Goal: Task Accomplishment & Management: Manage account settings

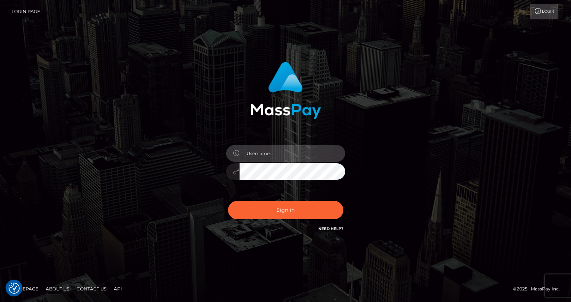
click at [277, 158] on input "text" at bounding box center [293, 153] width 106 height 17
type input "tatyanafansly1"
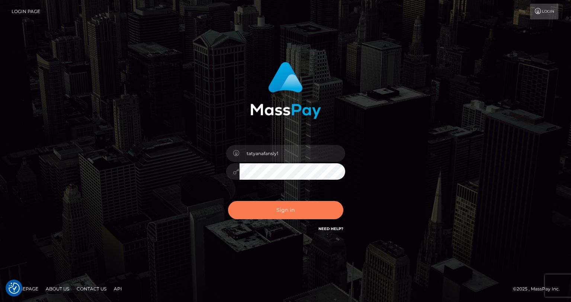
click at [294, 204] on button "Sign in" at bounding box center [285, 210] width 115 height 18
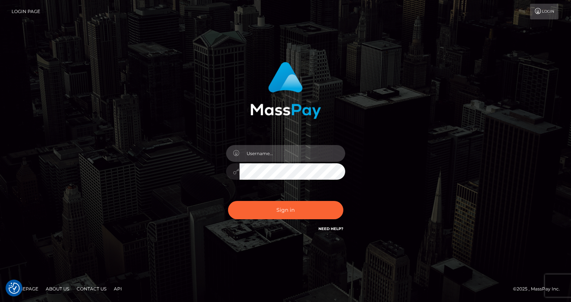
click at [286, 154] on input "text" at bounding box center [293, 153] width 106 height 17
type input "tatyanafansly1"
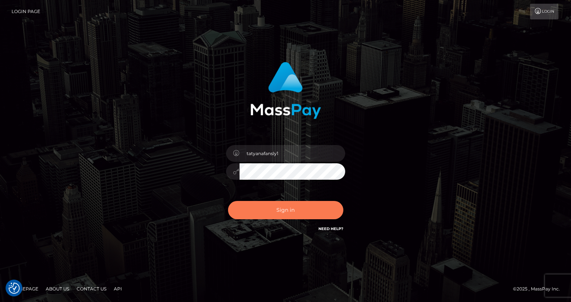
click at [297, 215] on button "Sign in" at bounding box center [285, 210] width 115 height 18
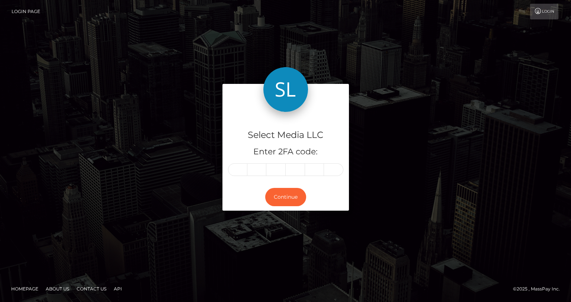
click at [241, 173] on input "text" at bounding box center [237, 169] width 19 height 13
type input "5"
type input "4"
type input "0"
type input "5"
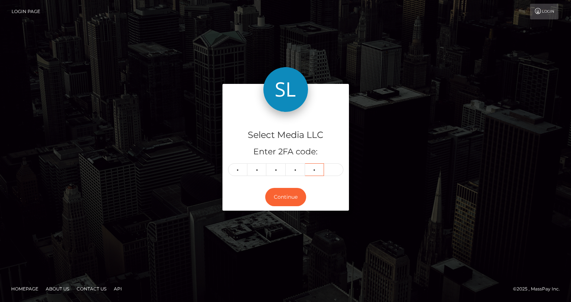
type input "7"
type input "6"
click at [282, 190] on button "Continue" at bounding box center [285, 197] width 41 height 18
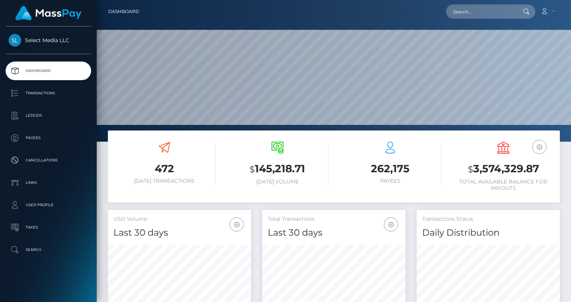
scroll to position [132, 143]
click at [486, 171] on h3 "$ 3,574,329.87" at bounding box center [504, 168] width 102 height 15
copy h3 "3,574,329.87"
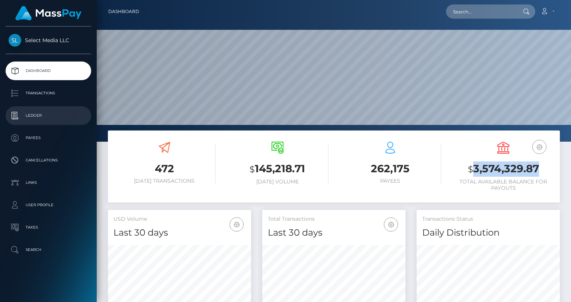
click at [41, 114] on p "Ledger" at bounding box center [49, 115] width 80 height 11
